Goal: Information Seeking & Learning: Learn about a topic

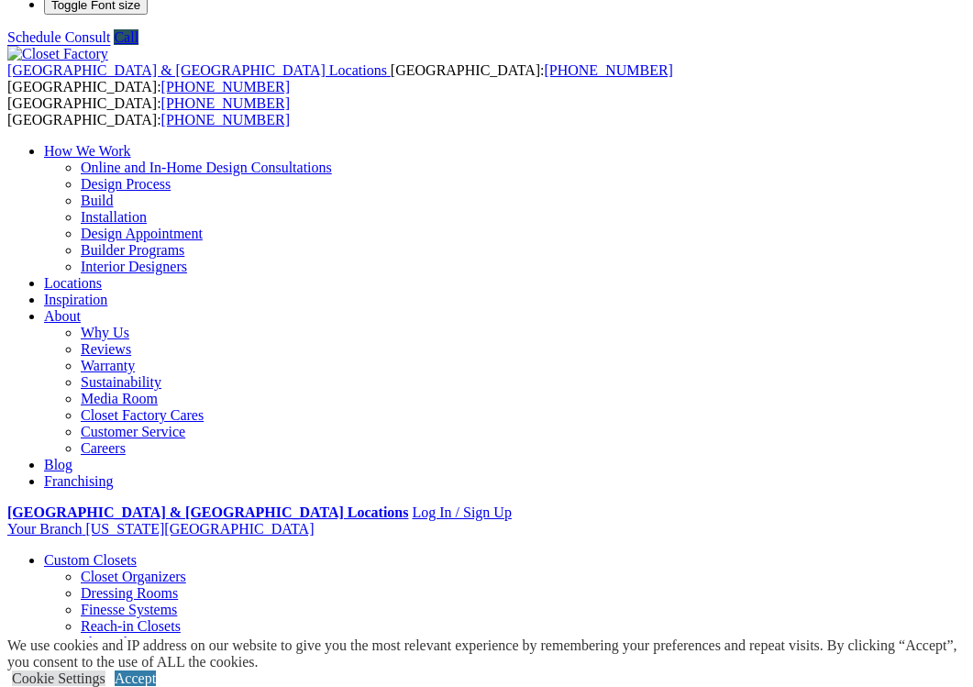
scroll to position [34, 0]
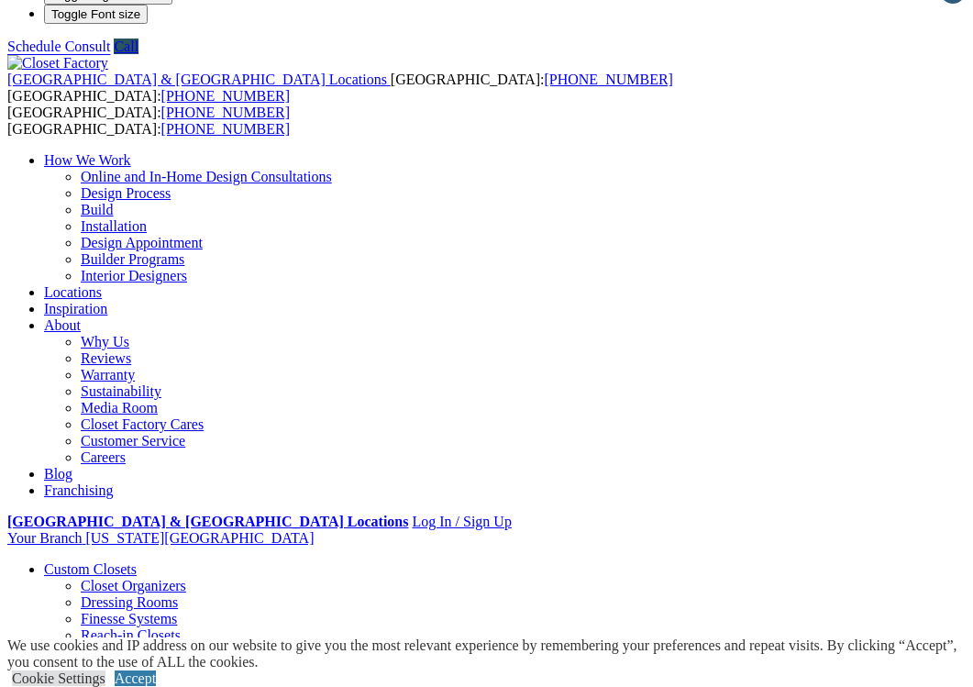
scroll to position [0, 0]
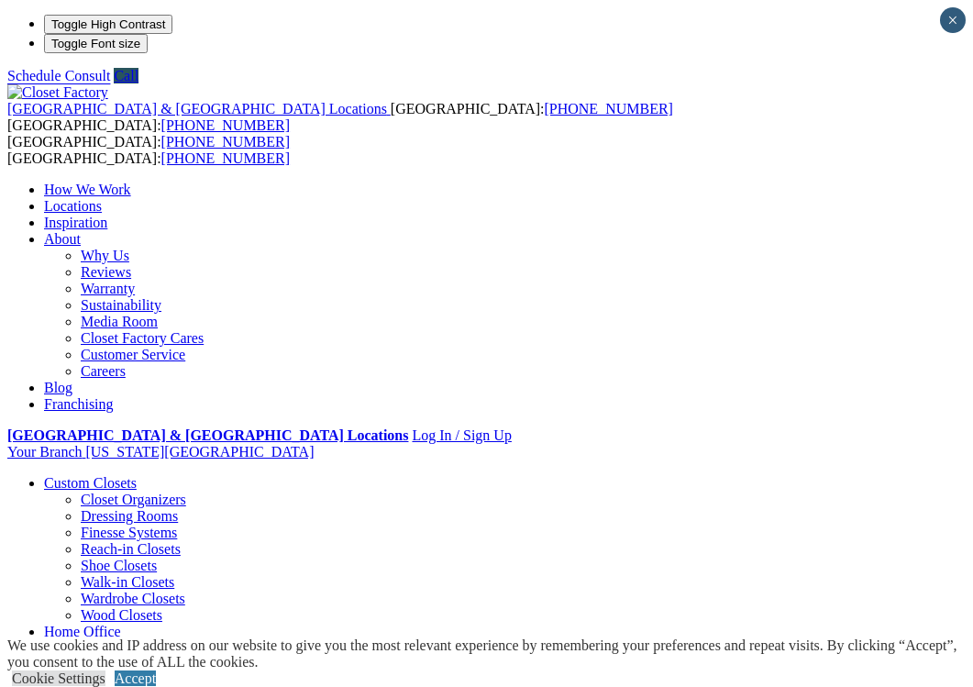
click at [102, 198] on link "Locations" at bounding box center [73, 206] width 58 height 16
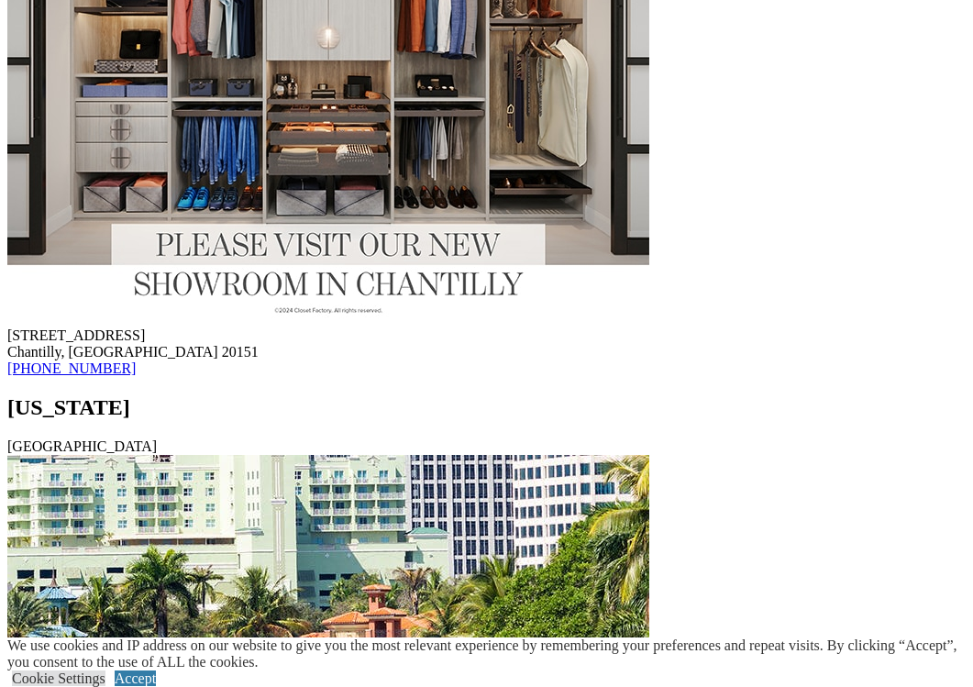
scroll to position [11727, 0]
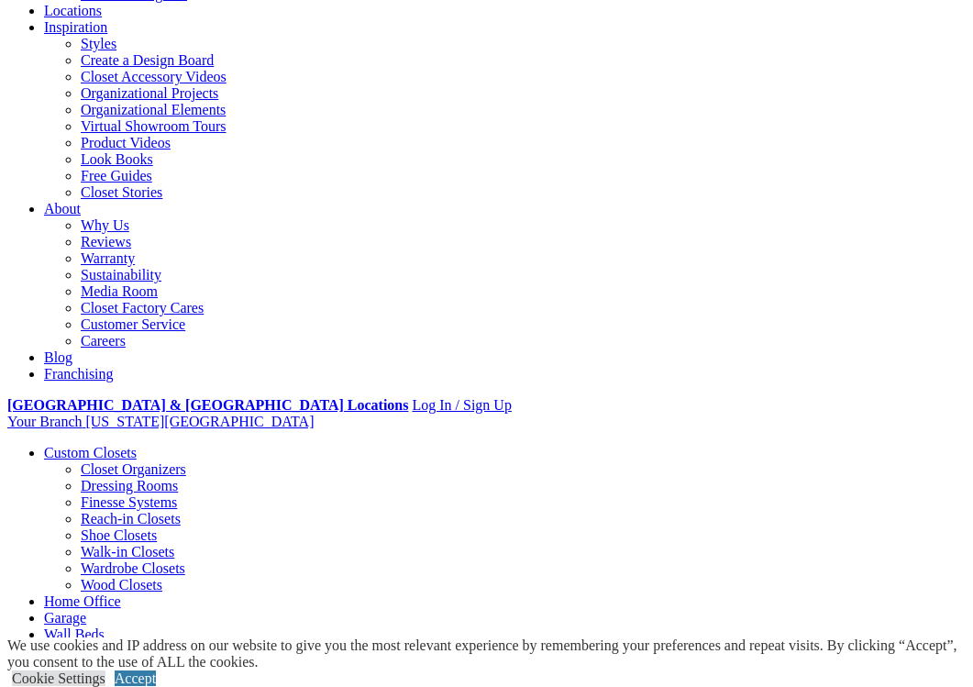
scroll to position [343, 0]
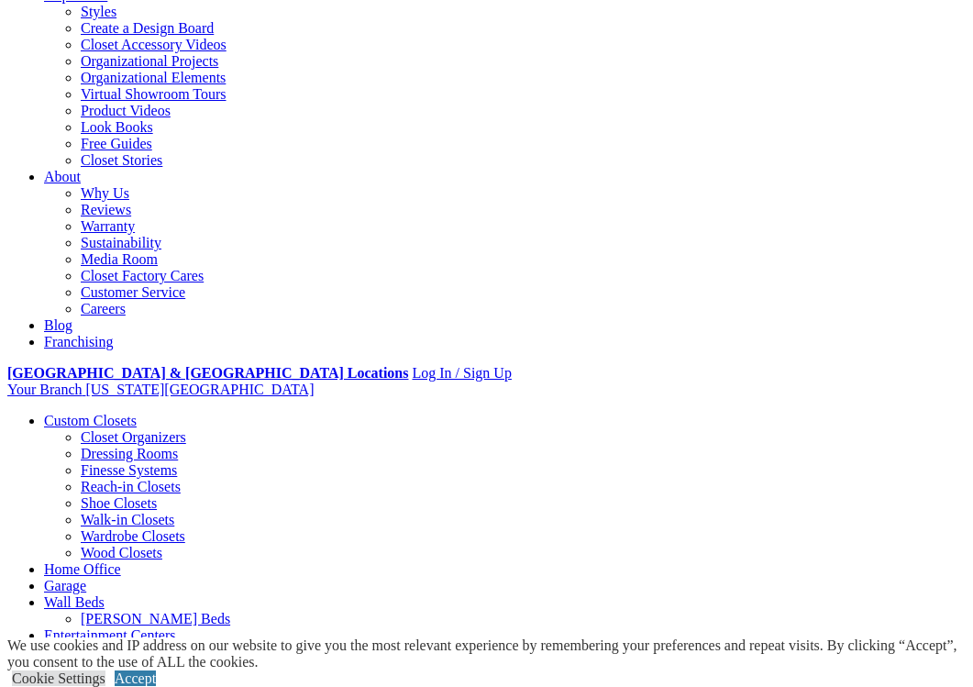
click at [86, 478] on link "Reach-in Closets" at bounding box center [131, 486] width 100 height 16
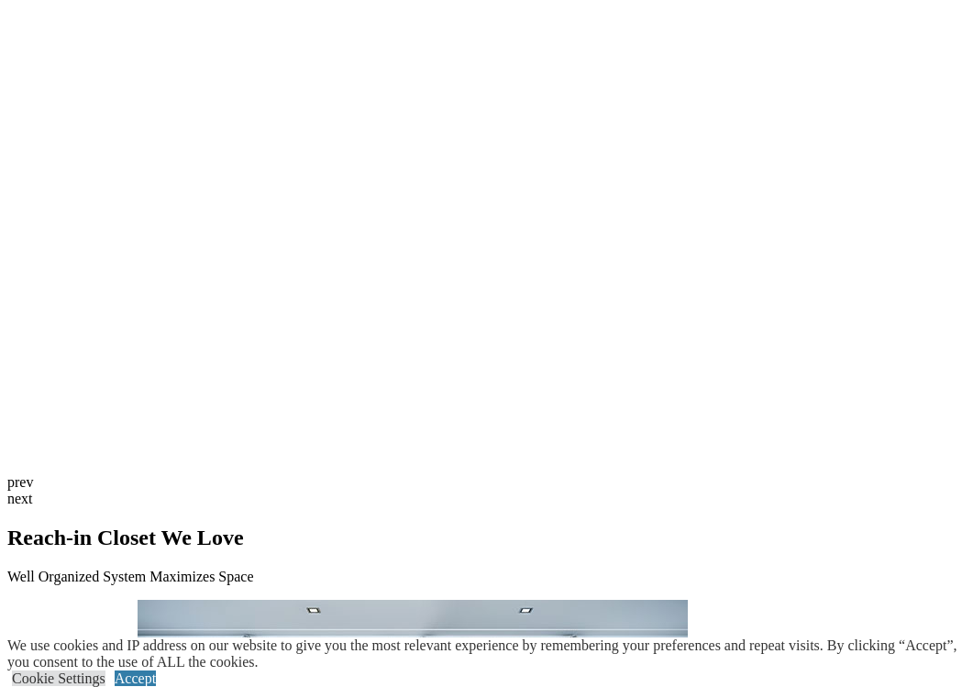
scroll to position [4469, 0]
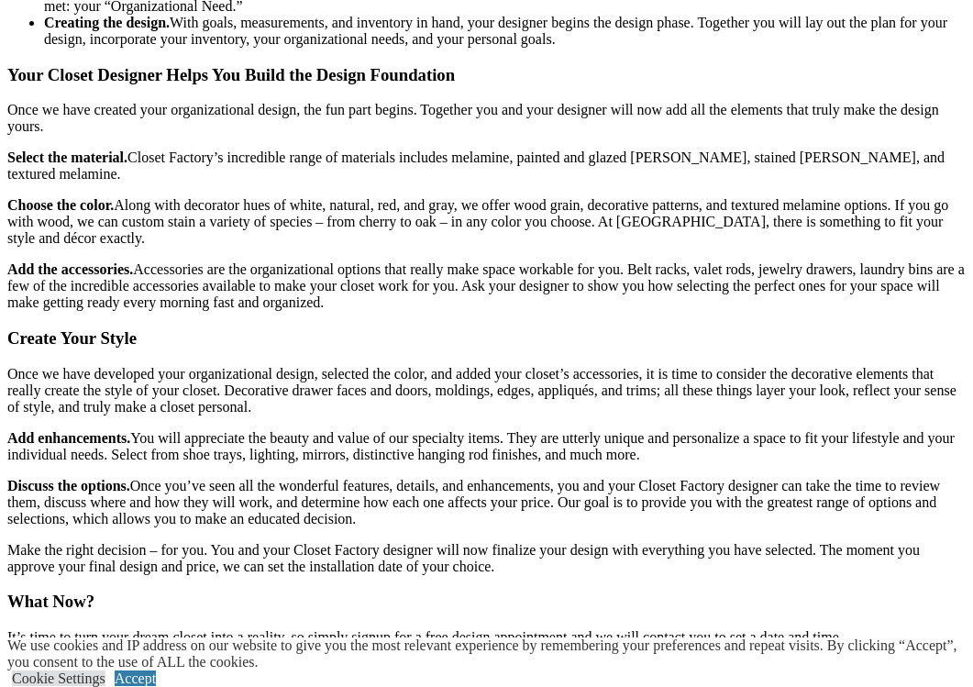
scroll to position [2264, 0]
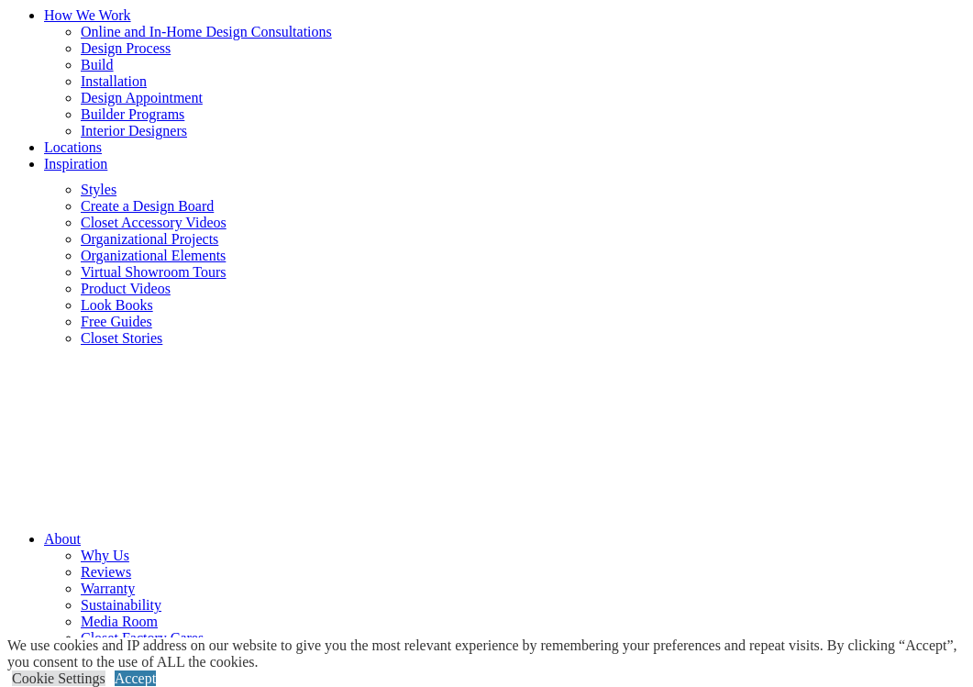
scroll to position [184, 0]
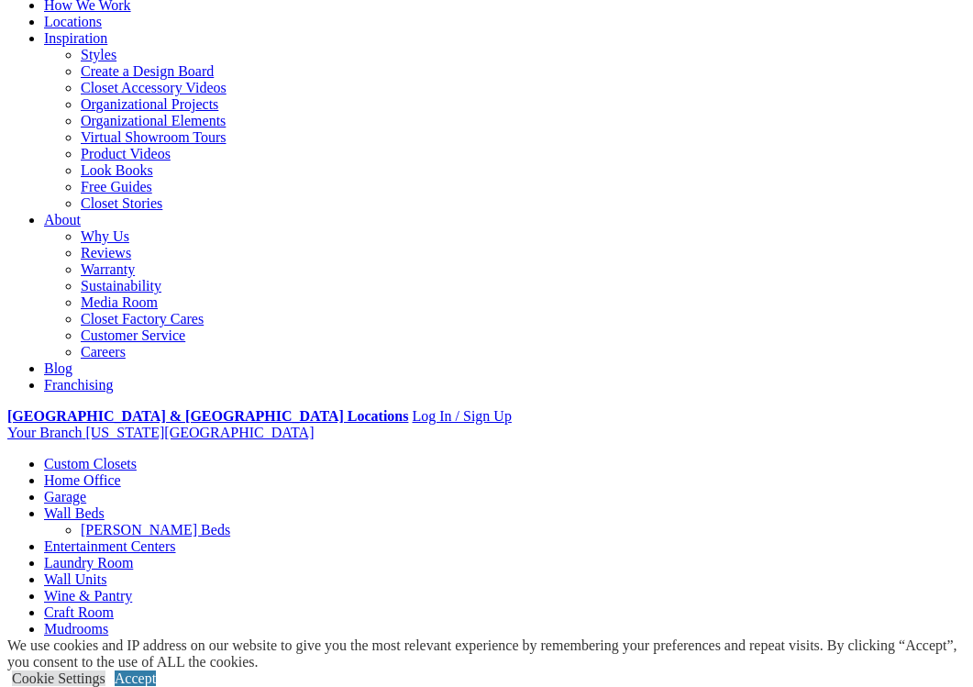
click at [131, 245] on link "Reviews" at bounding box center [106, 253] width 50 height 16
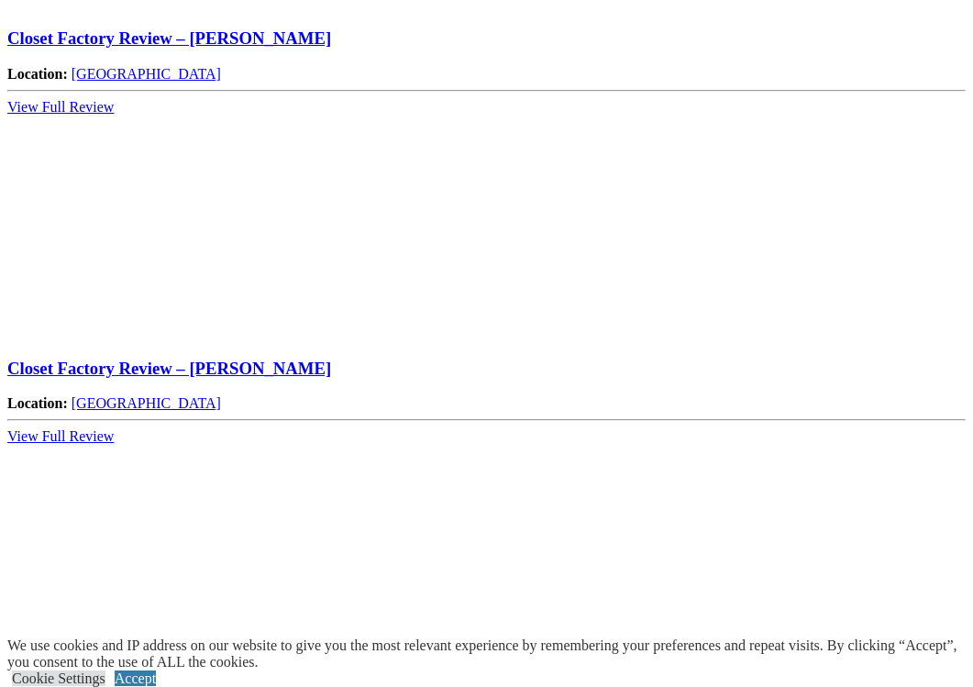
scroll to position [2472, 0]
